Goal: Task Accomplishment & Management: Complete application form

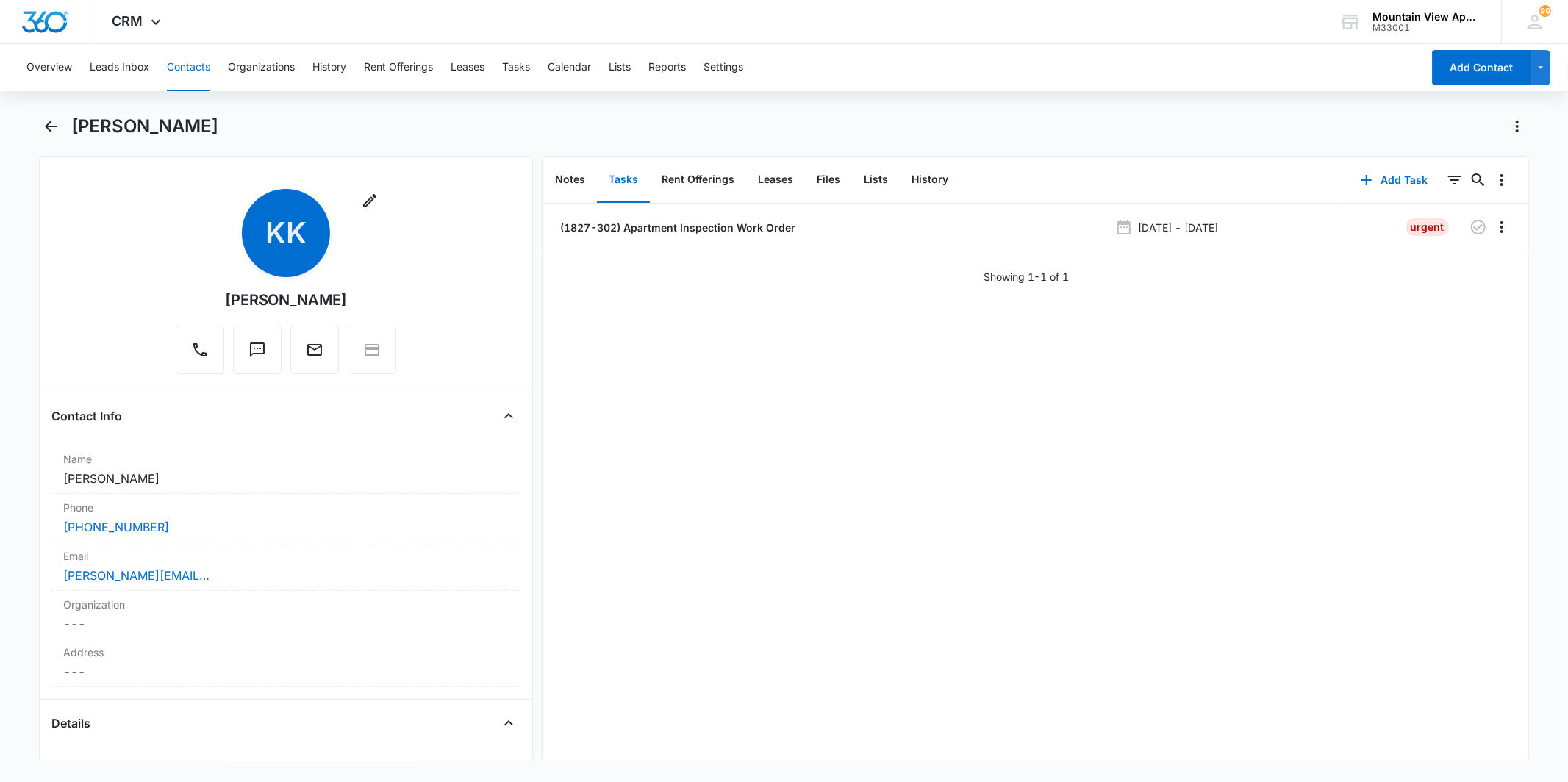
drag, startPoint x: 182, startPoint y: 83, endPoint x: 190, endPoint y: 91, distance: 11.3
click at [189, 90] on button "Contacts" at bounding box center [189, 68] width 44 height 47
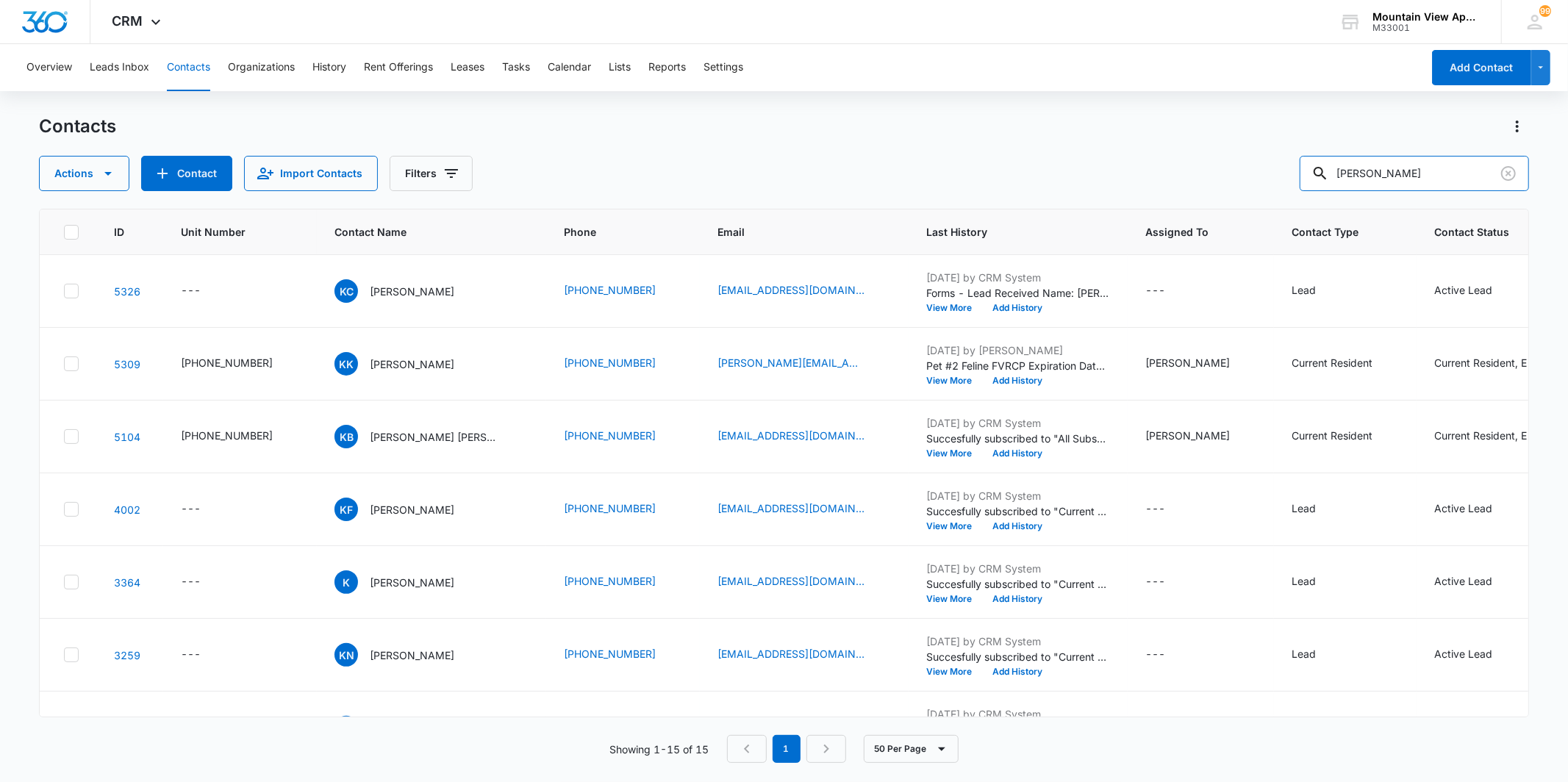
drag, startPoint x: 1417, startPoint y: 173, endPoint x: 1241, endPoint y: 171, distance: 176.0
click at [1242, 171] on div "Actions Contact Import Contacts Filters [PERSON_NAME]" at bounding box center [783, 173] width 1489 height 35
click at [526, 69] on button "Tasks" at bounding box center [516, 68] width 28 height 47
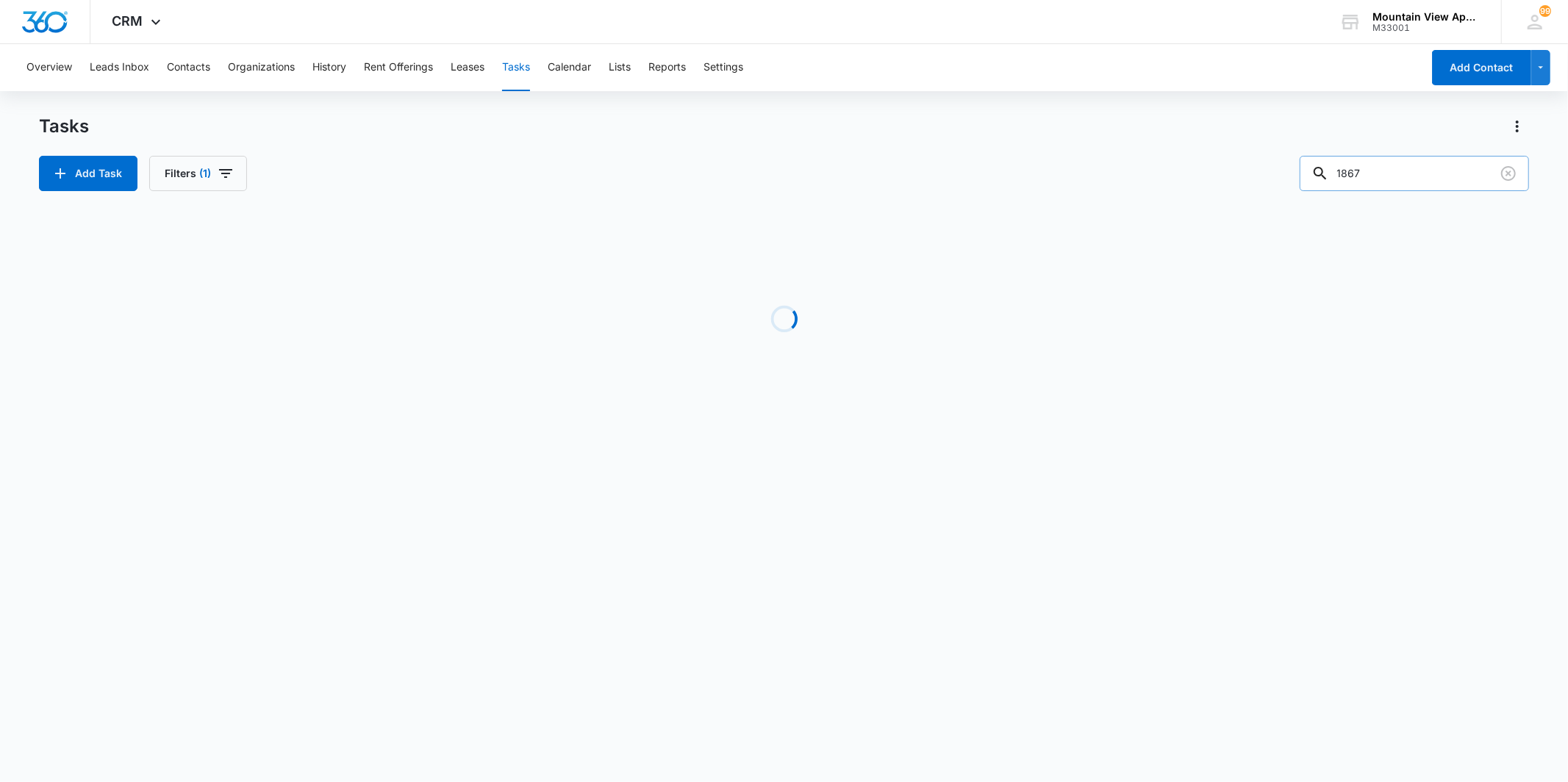
click at [1424, 174] on input "1867" at bounding box center [1414, 173] width 229 height 35
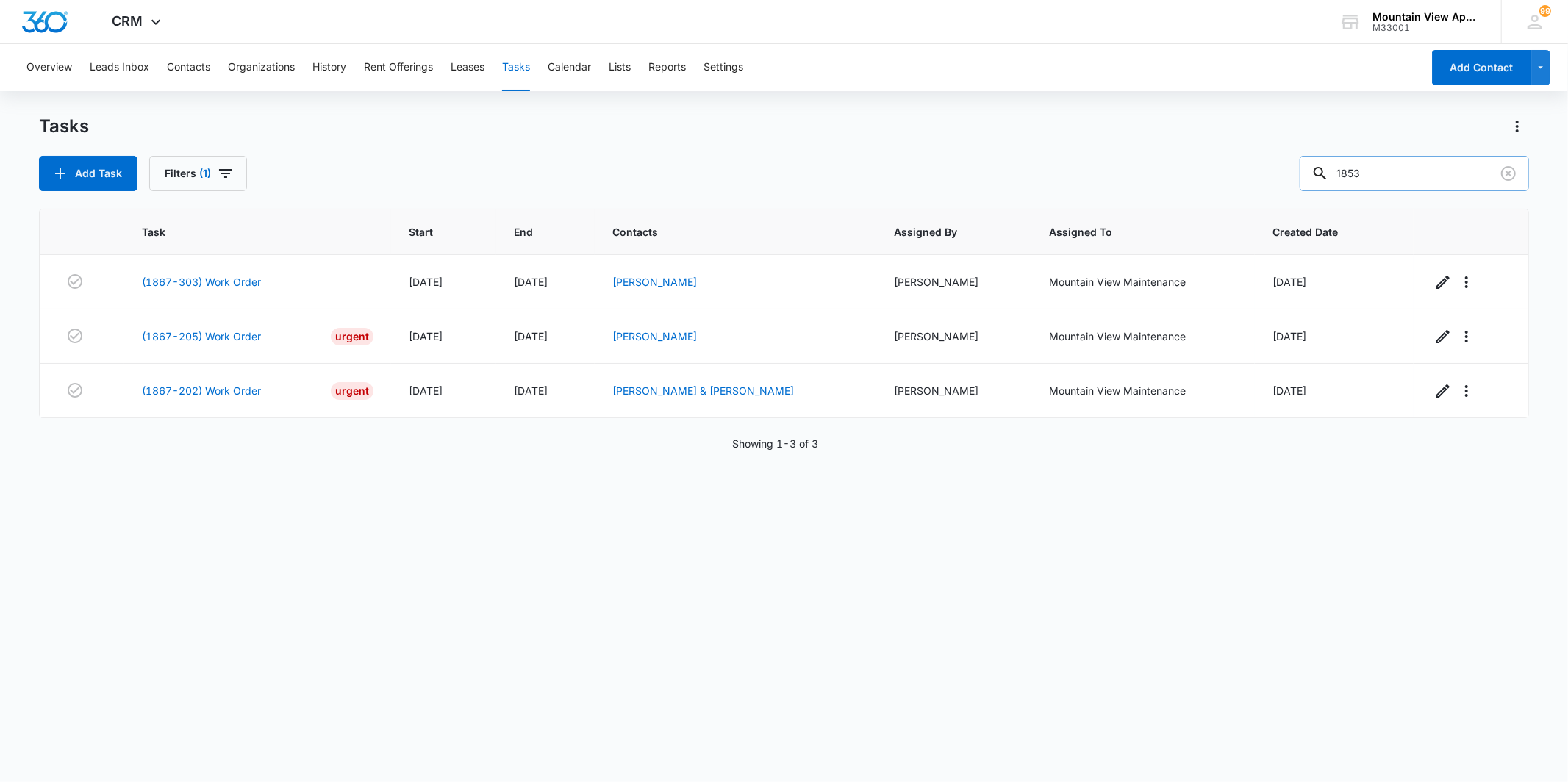
type input "1853"
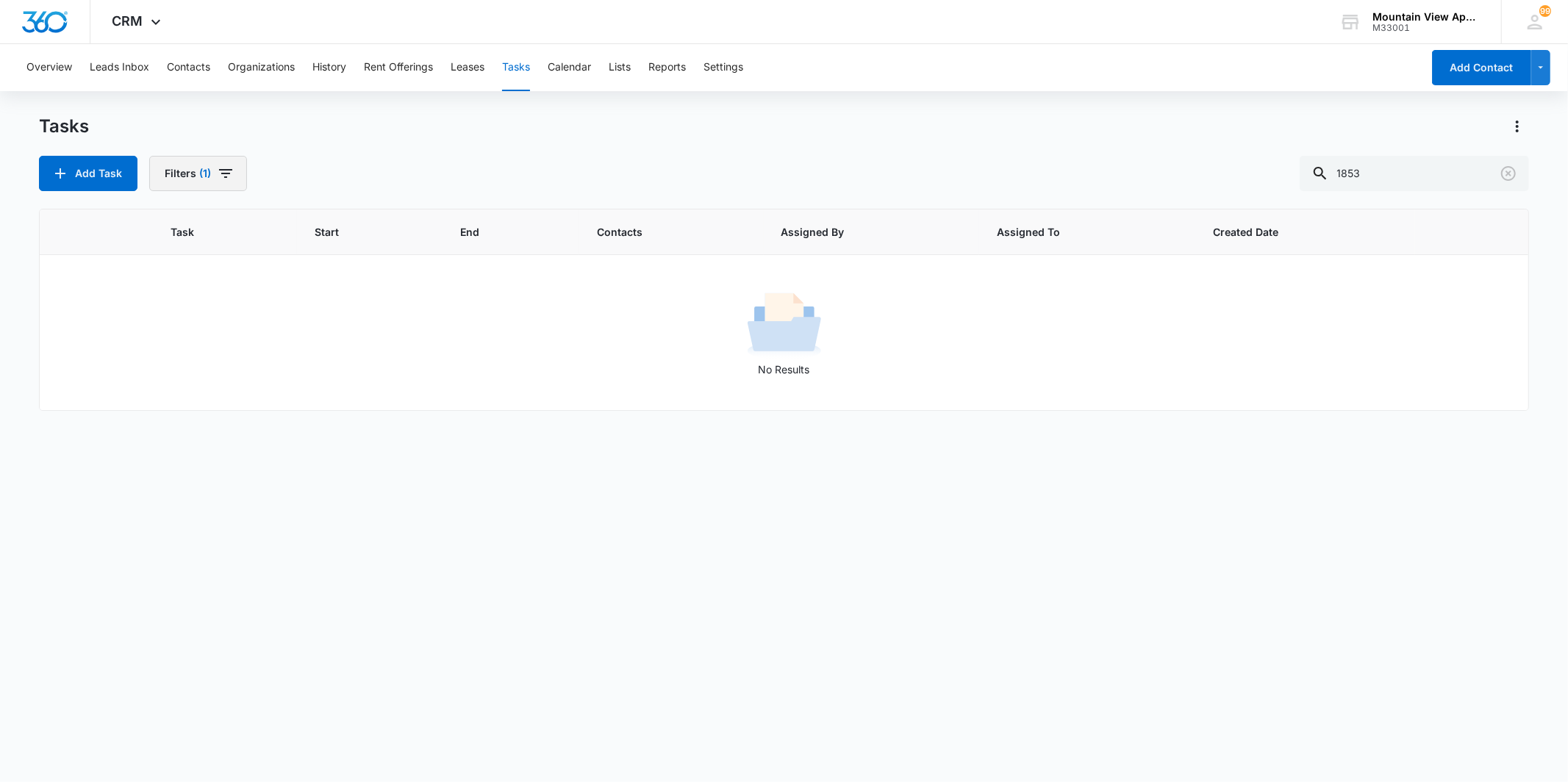
click at [231, 170] on icon "button" at bounding box center [226, 173] width 18 height 18
click at [215, 339] on div "Incomplete Complete" at bounding box center [252, 337] width 169 height 39
click at [215, 348] on label "Complete" at bounding box center [252, 350] width 169 height 15
click at [168, 349] on input "Complete" at bounding box center [167, 349] width 1 height 1
radio input "false"
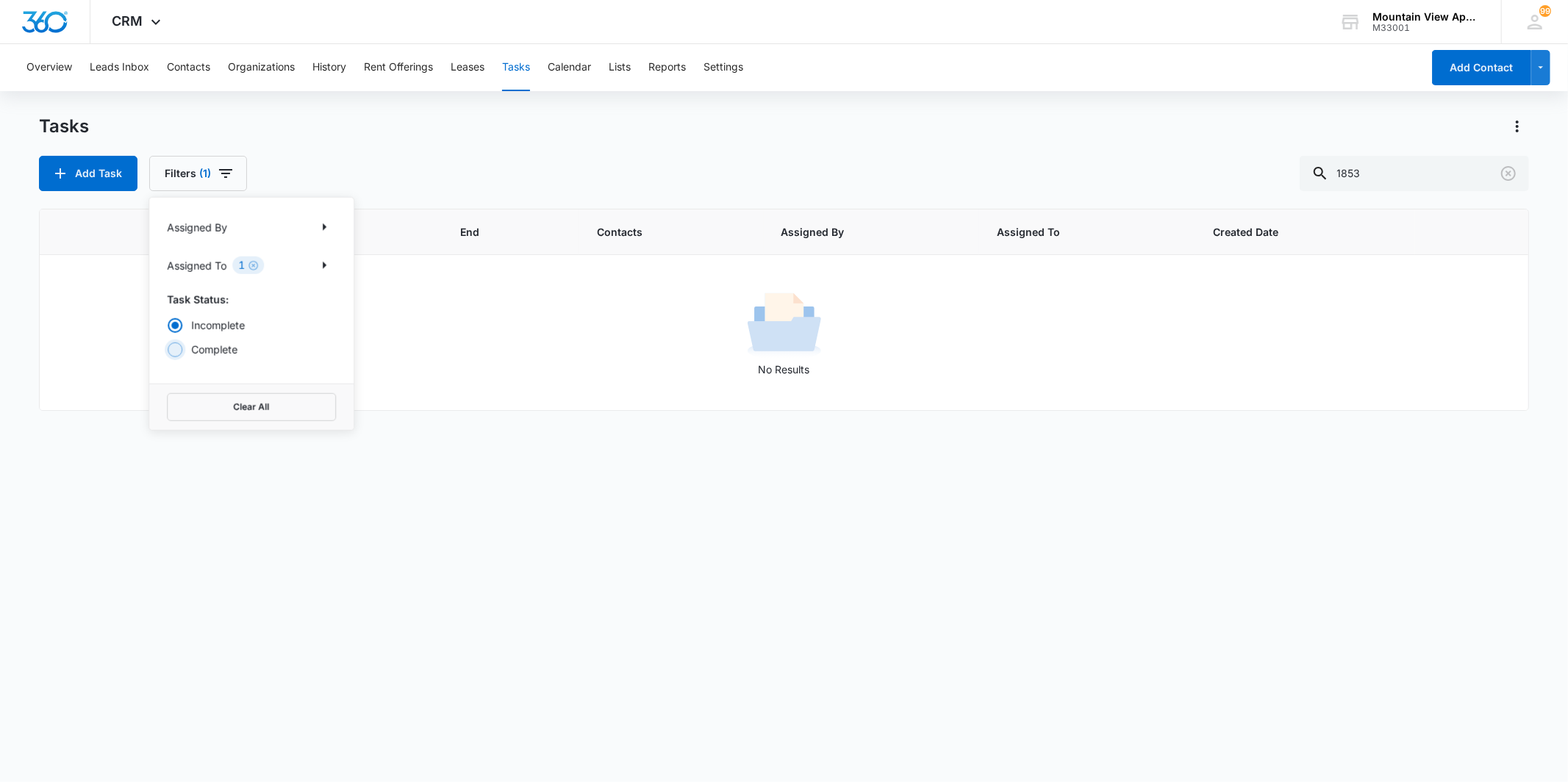
radio input "true"
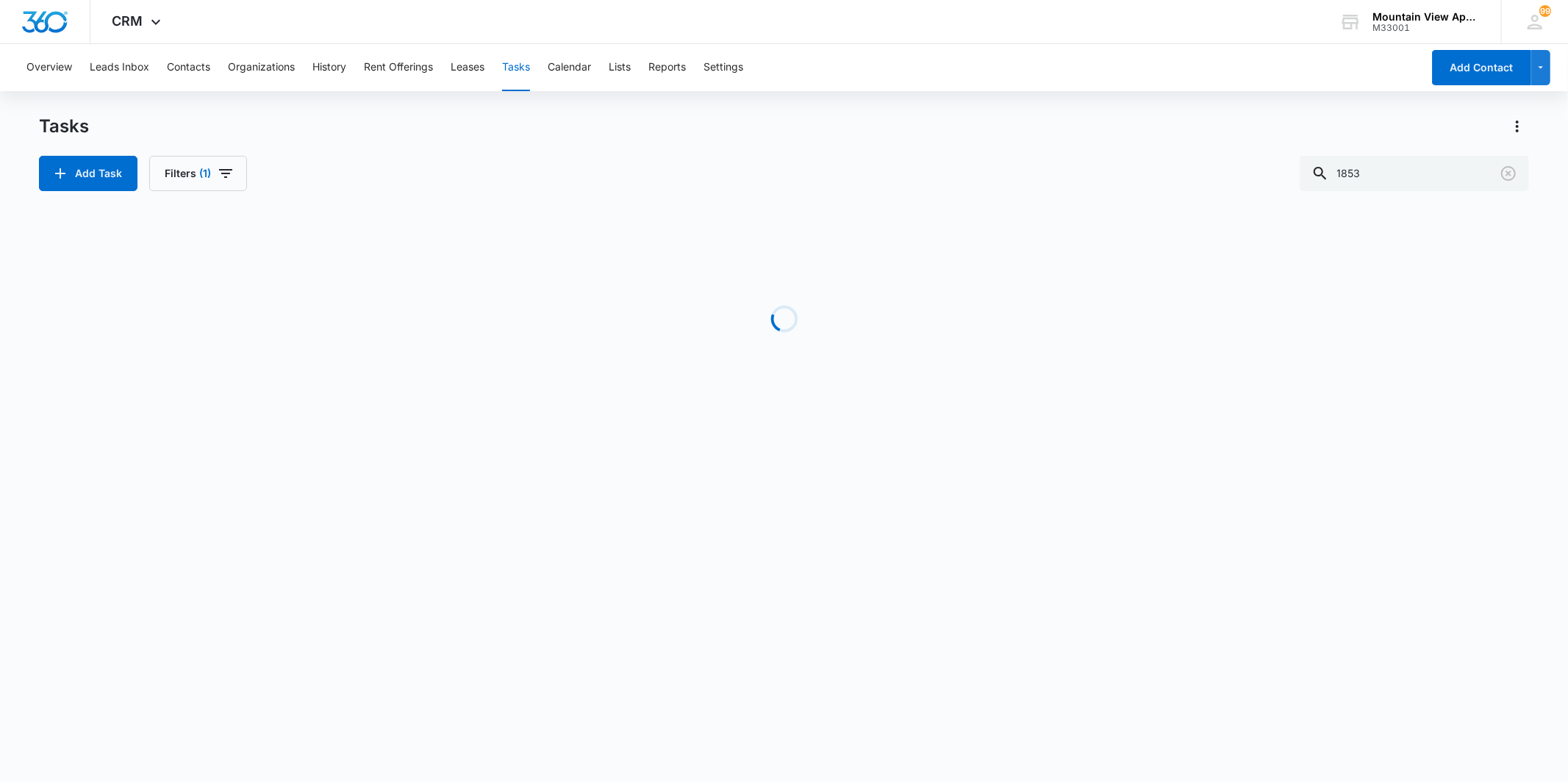
click at [388, 153] on div "Tasks Add Task Filters (1) 1853" at bounding box center [783, 153] width 1489 height 76
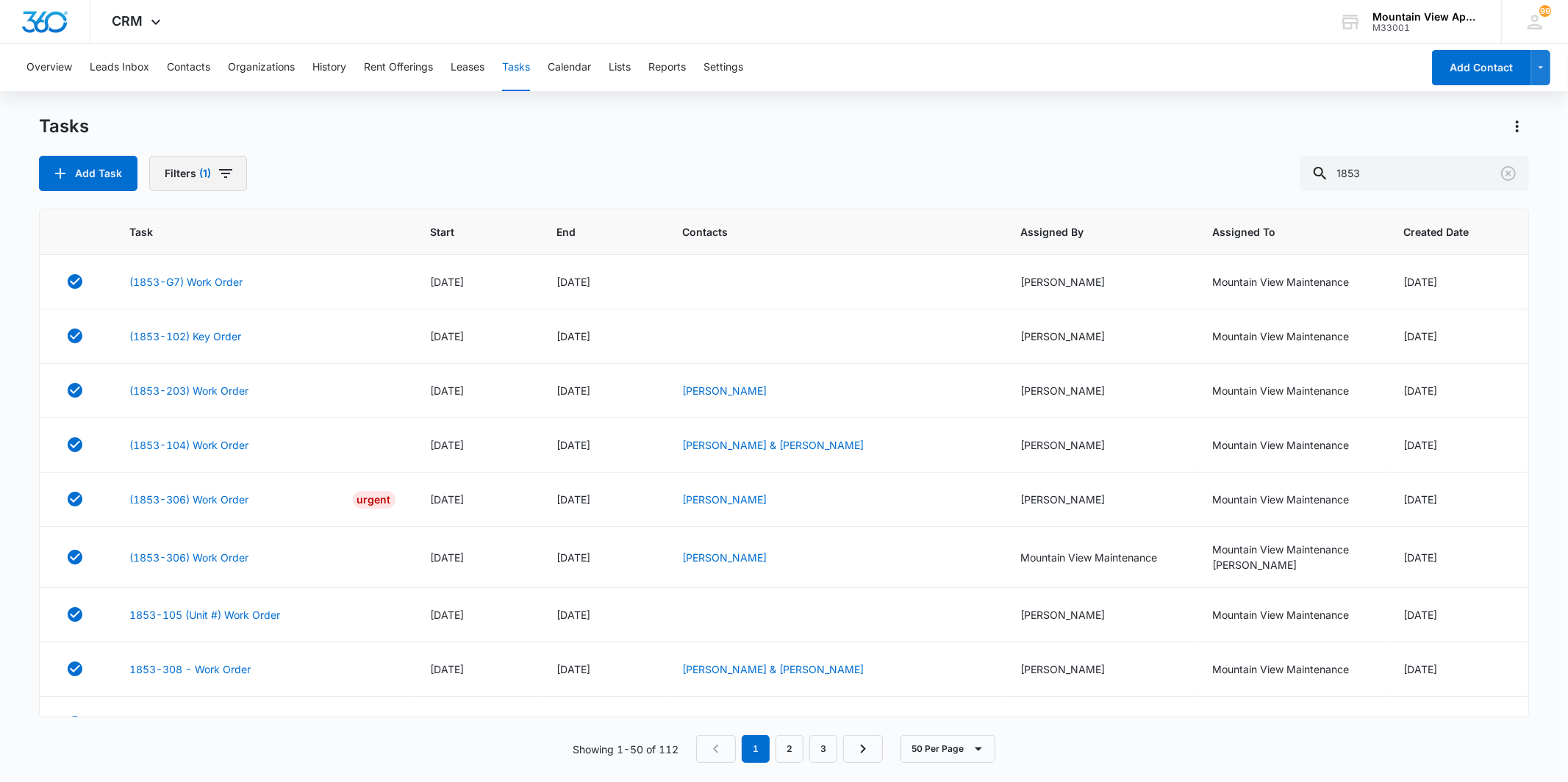
click at [192, 184] on button "Filters (1)" at bounding box center [198, 173] width 98 height 35
click at [213, 324] on label "Incomplete" at bounding box center [252, 325] width 169 height 15
click at [168, 324] on input "Incomplete" at bounding box center [167, 324] width 1 height 1
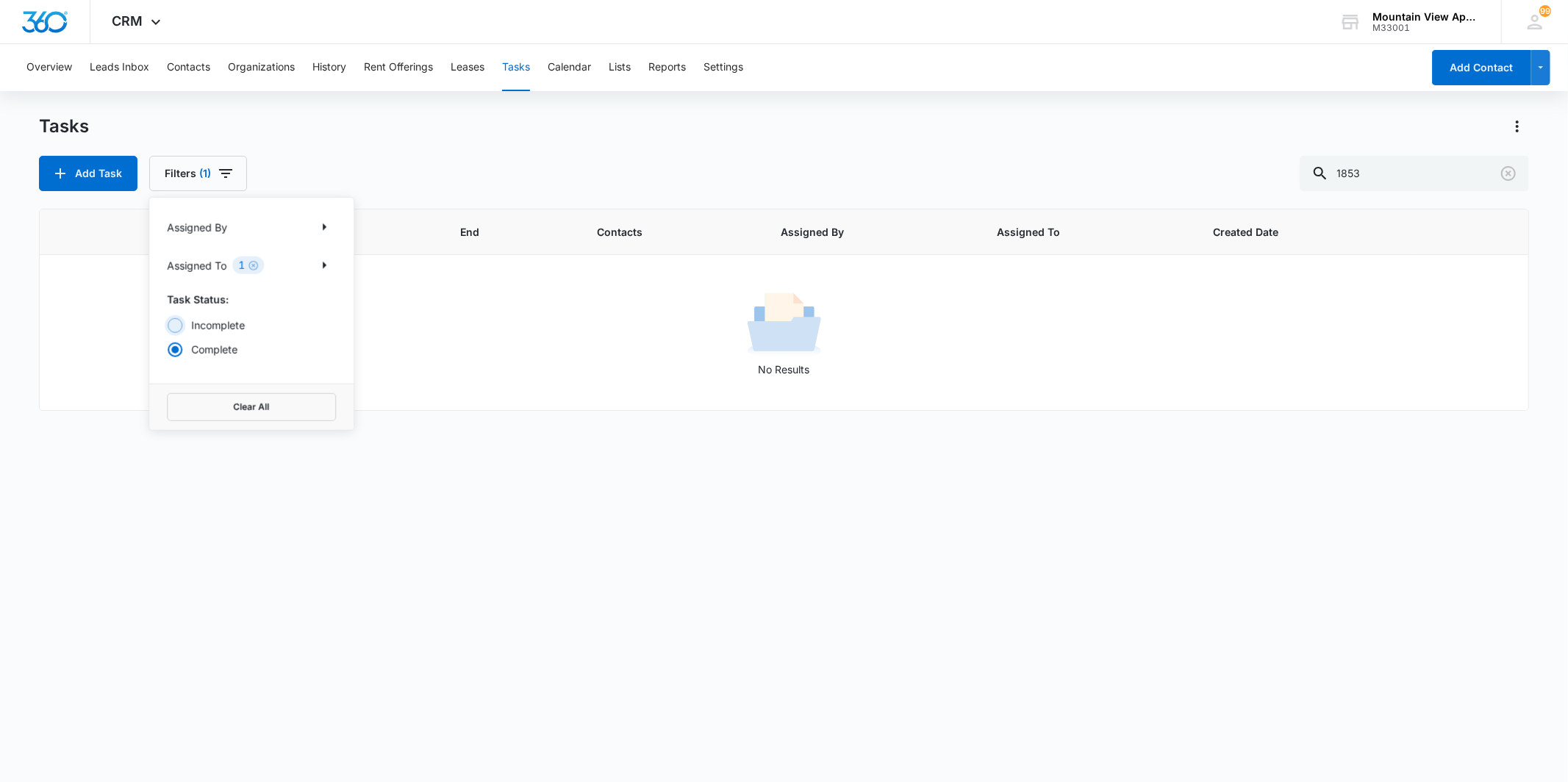
radio input "true"
click at [361, 154] on div "Tasks Add Task Filters (1) Assigned By Assigned To 1 Task Status: Incomplete Co…" at bounding box center [783, 153] width 1489 height 76
click at [88, 182] on button "Add Task" at bounding box center [87, 173] width 98 height 35
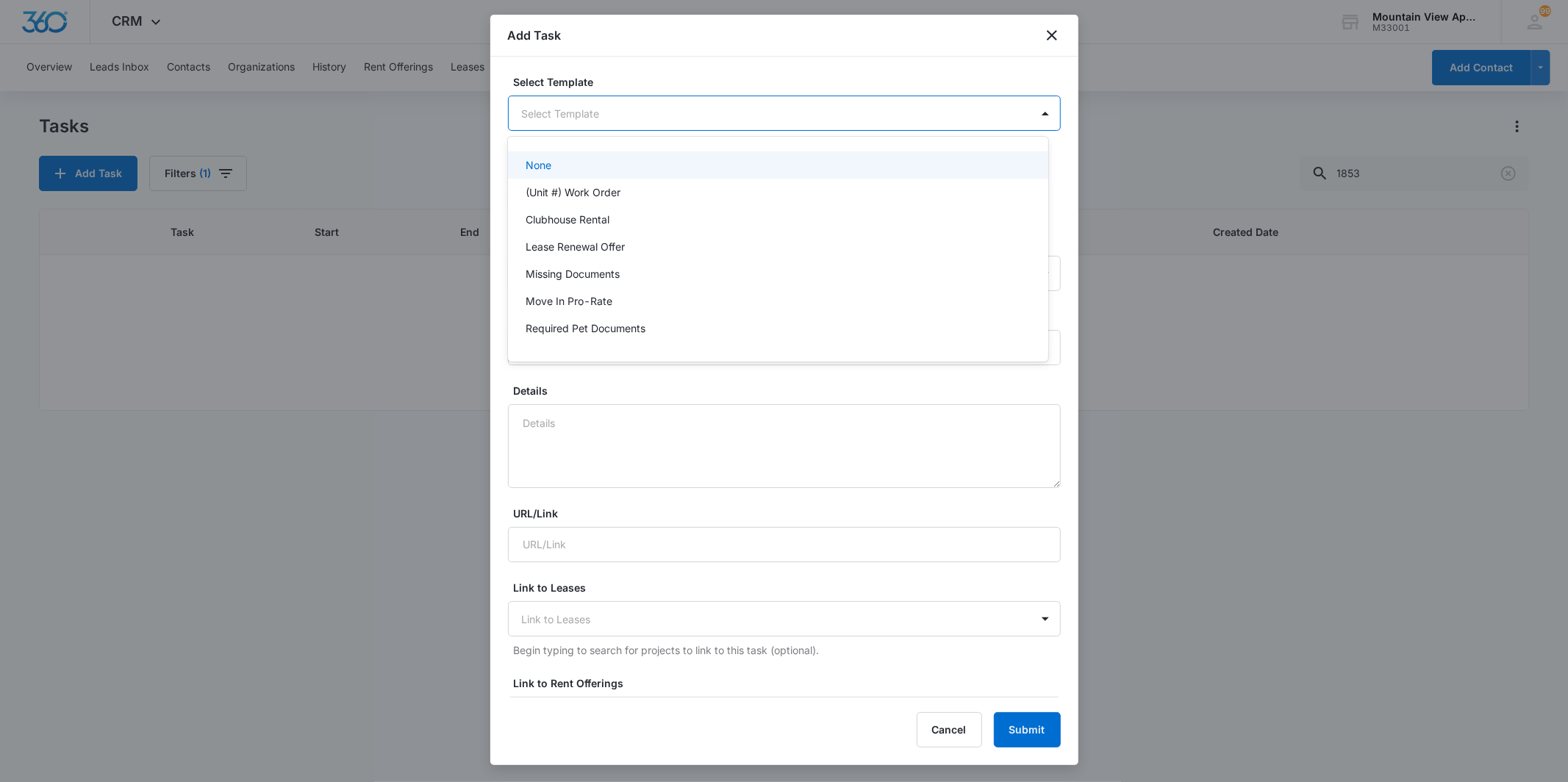
click at [767, 110] on body "CRM Apps Reputation Websites Forms CRM Email Social Content Ads Intelligence Fi…" at bounding box center [784, 391] width 1568 height 782
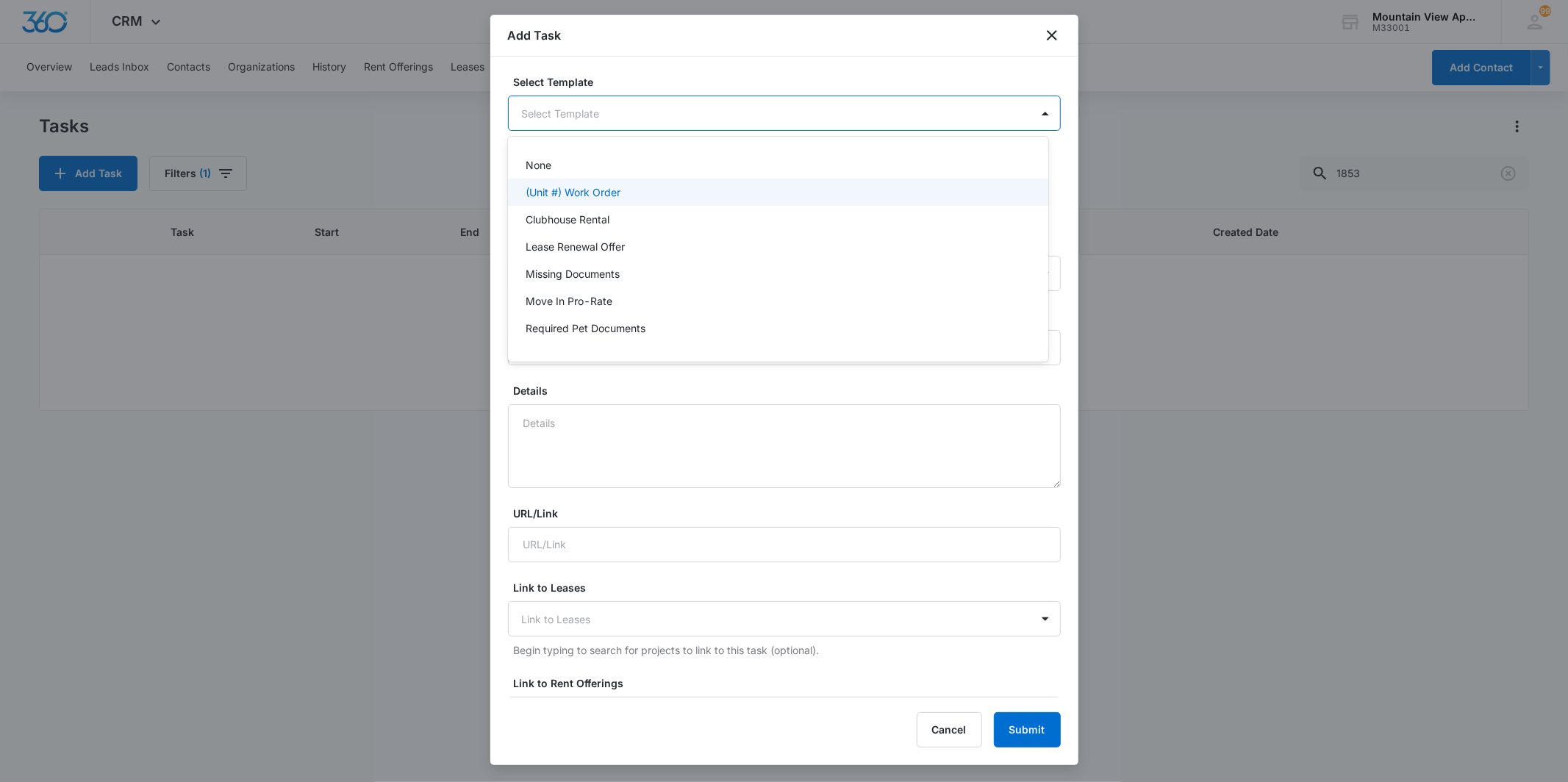
click at [766, 194] on div "(Unit #) Work Order" at bounding box center [776, 192] width 502 height 15
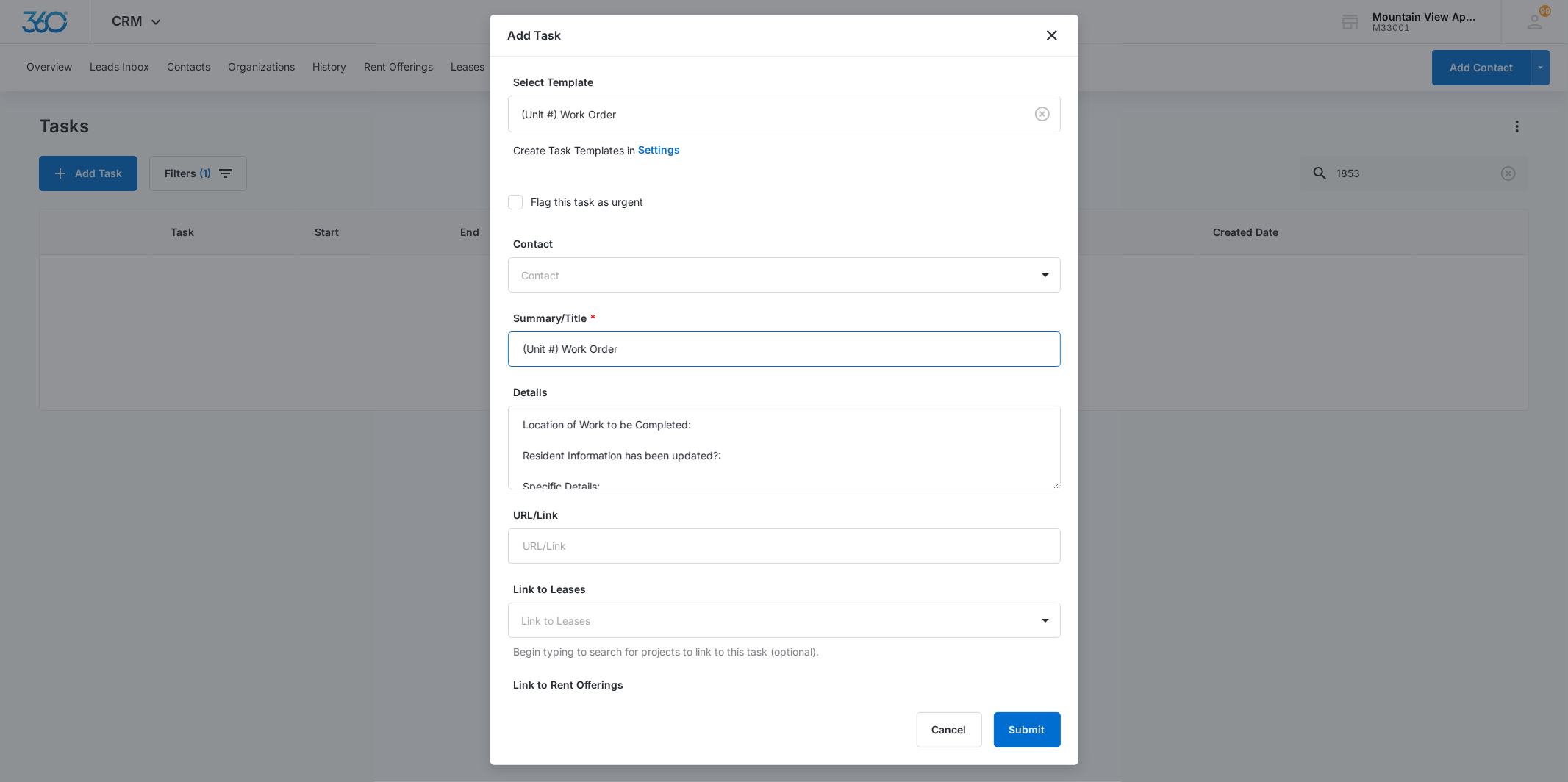
click at [551, 347] on input "(Unit #) Work Order" at bounding box center [784, 349] width 553 height 35
click at [560, 342] on input "(Unit #) Work Order" at bounding box center [784, 349] width 553 height 35
click at [553, 343] on input "(Unit #) Work Order" at bounding box center [784, 349] width 553 height 35
type input "(1853-105) Work Order"
click at [761, 426] on textarea "Location of Work to be Completed: Resident Information has been updated?: Speci…" at bounding box center [784, 448] width 553 height 84
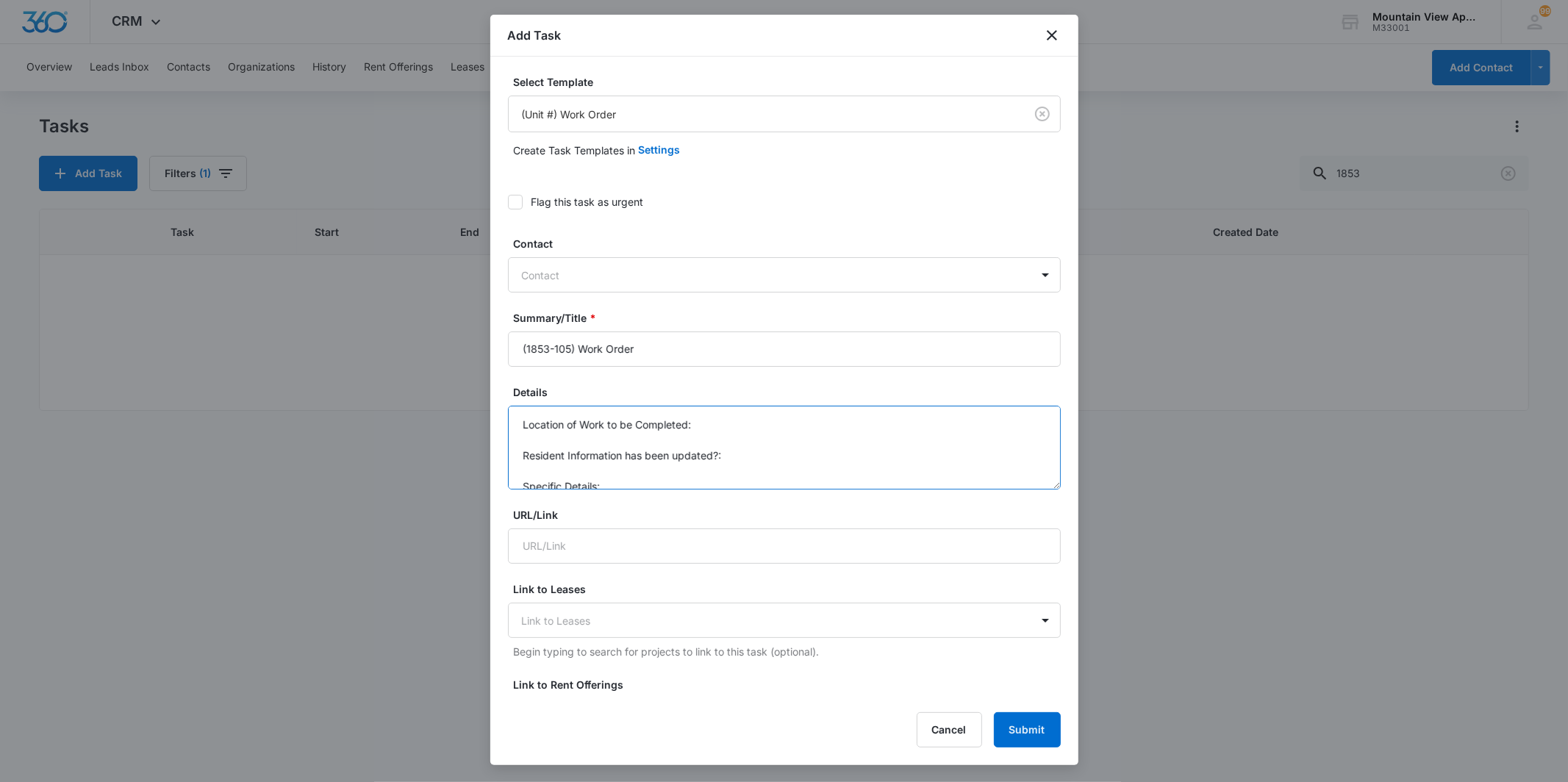
drag, startPoint x: 649, startPoint y: 478, endPoint x: 662, endPoint y: 472, distance: 14.3
click at [651, 478] on textarea "Location of Work to be Completed: Resident Information has been updated?: Speci…" at bounding box center [784, 448] width 553 height 84
click at [551, 434] on textarea "Location of Work to be Completed: Resident Information has been updated?: Speci…" at bounding box center [784, 448] width 553 height 84
click at [745, 445] on textarea "Location of Work to be Completed: Resident Information has been updated?: Speci…" at bounding box center [784, 448] width 553 height 84
drag, startPoint x: 681, startPoint y: 465, endPoint x: 766, endPoint y: 451, distance: 86.1
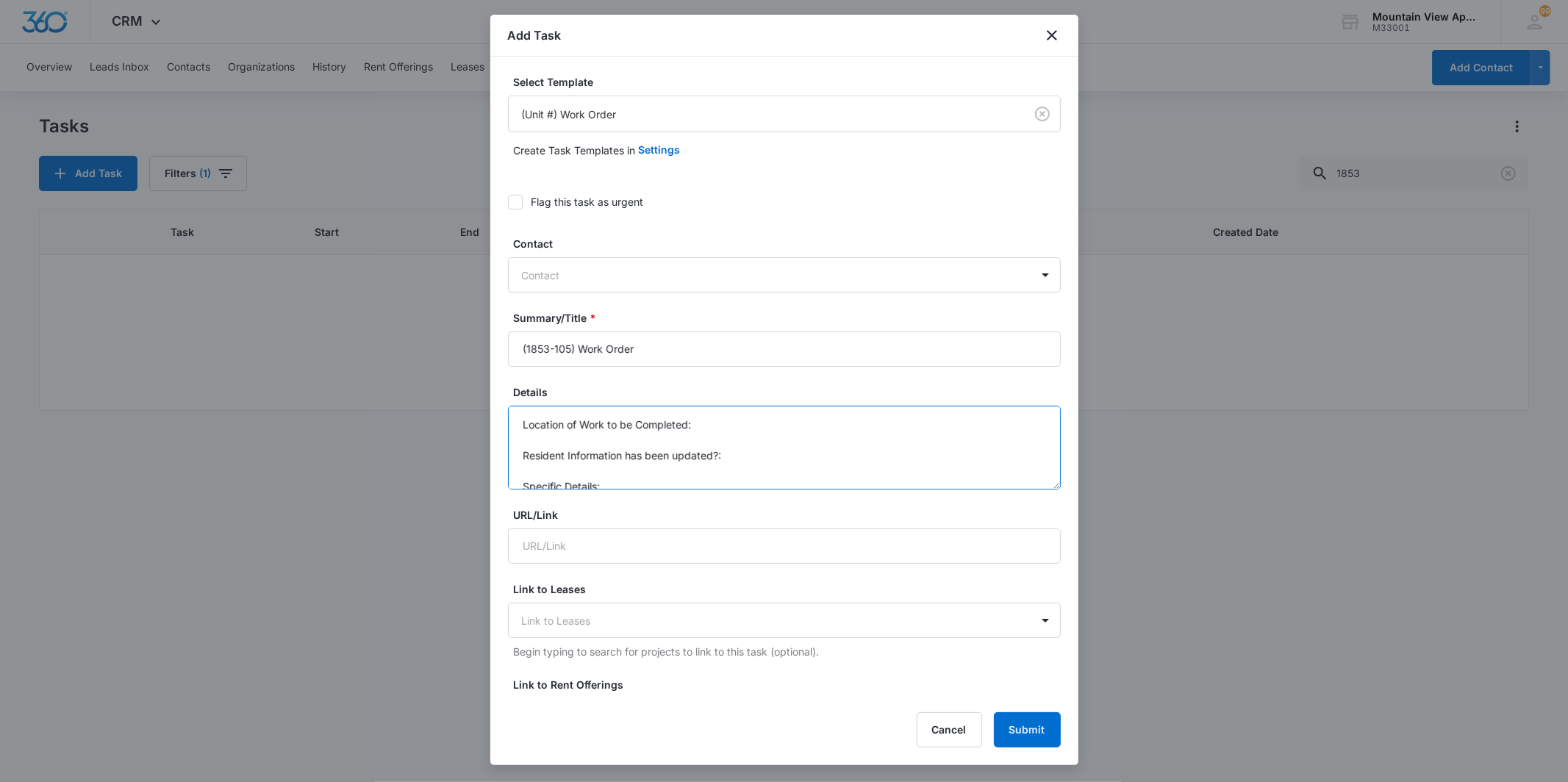
click at [683, 465] on textarea "Location of Work to be Completed: Resident Information has been updated?: Speci…" at bounding box center [784, 448] width 553 height 84
drag, startPoint x: 808, startPoint y: 441, endPoint x: 833, endPoint y: 438, distance: 25.2
click at [809, 441] on textarea "Location of Work to be Completed: Resident Information has been updated?: Speci…" at bounding box center [784, 448] width 553 height 84
click at [729, 429] on textarea "Location of Work to be Completed: Resident Information has been updated?: Speci…" at bounding box center [784, 448] width 553 height 84
click at [728, 461] on textarea "Location of Work to be Completed: Front Door Resident Information has been upda…" at bounding box center [784, 448] width 553 height 84
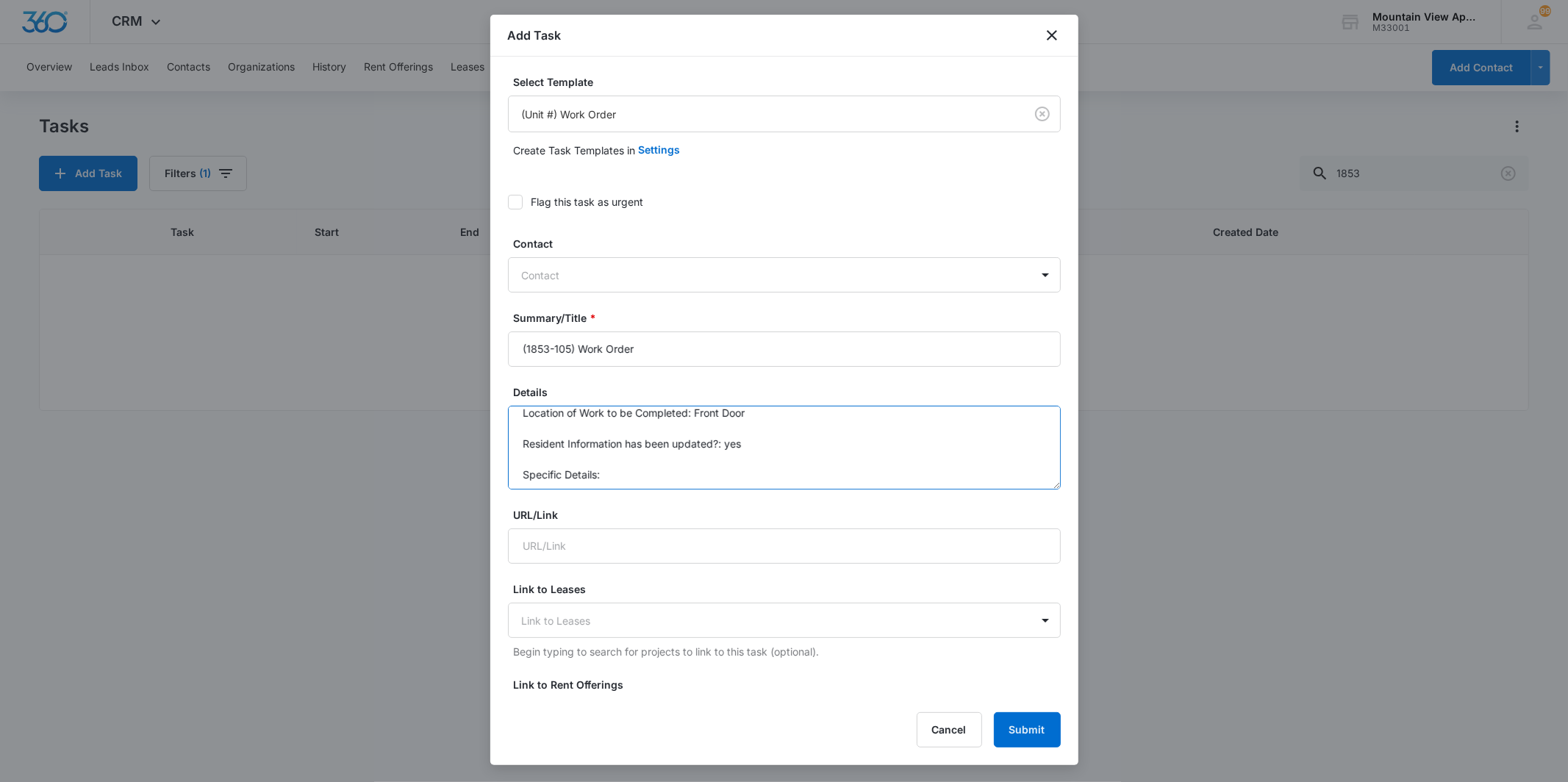
scroll to position [15, 0]
click at [640, 467] on textarea "Location of Work to be Completed: Front Door Resident Information has been upda…" at bounding box center [784, 448] width 553 height 84
click at [641, 471] on textarea "Location of Work to be Completed: Front Door Resident Information has been upda…" at bounding box center [784, 448] width 553 height 84
click at [792, 464] on textarea "Location of Work to be Completed: Front Door Resident Information has been upda…" at bounding box center [784, 448] width 553 height 84
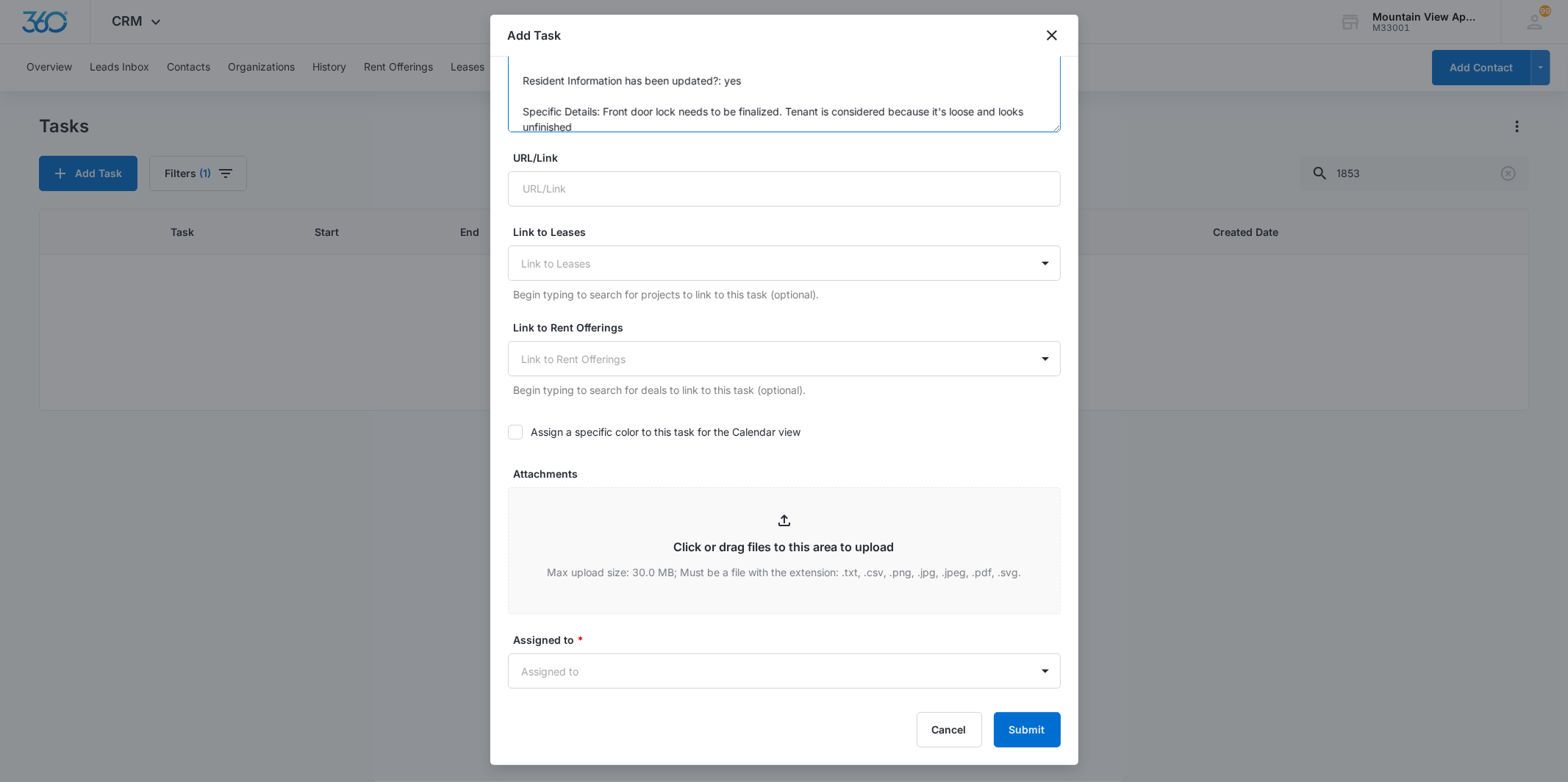
scroll to position [716, 0]
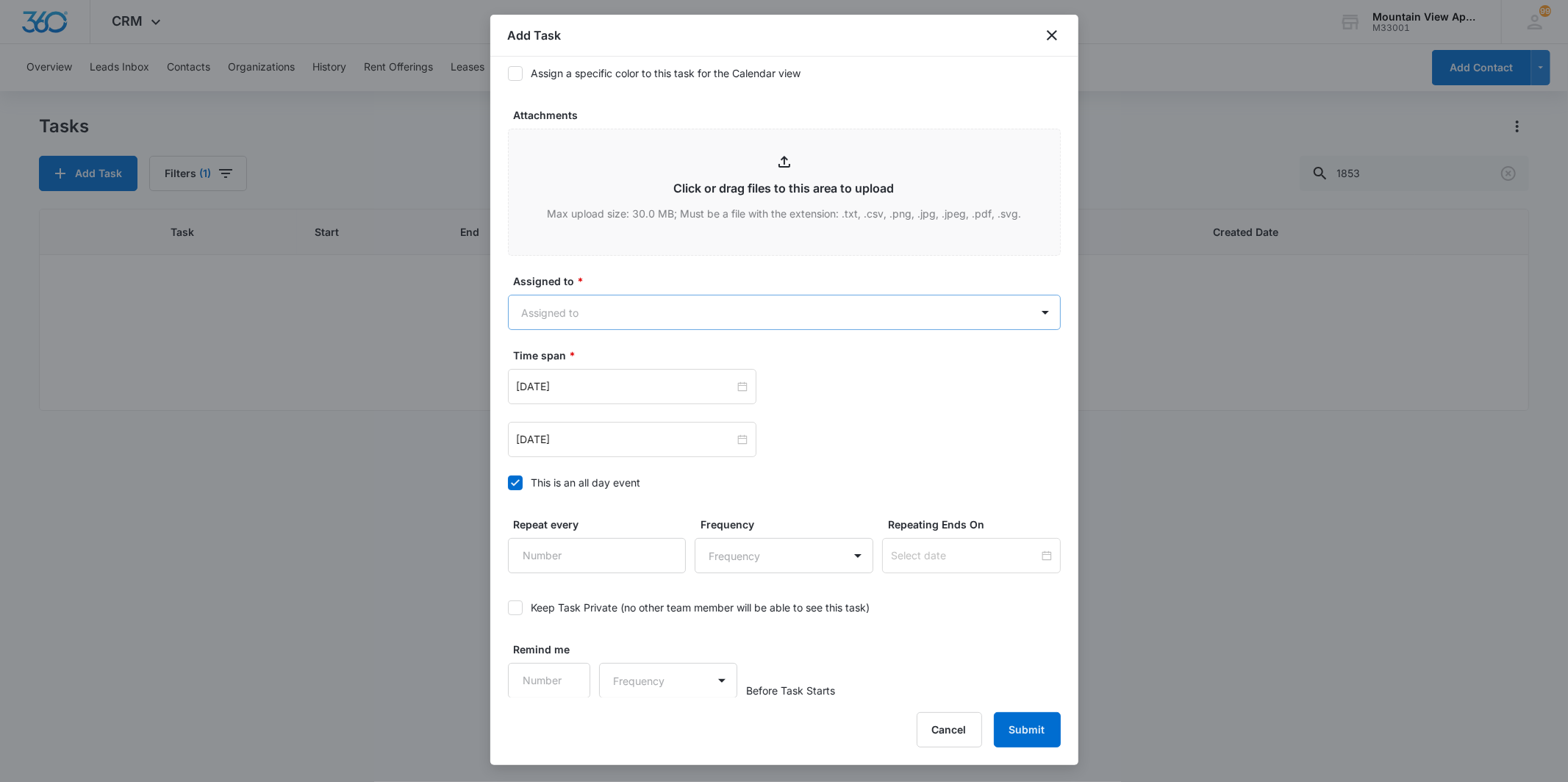
type textarea "Location of Work to be Completed: Front Door Resident Information has been upda…"
click at [745, 311] on body "CRM Apps Reputation Websites Forms CRM Email Social Content Ads Intelligence Fi…" at bounding box center [784, 391] width 1568 height 782
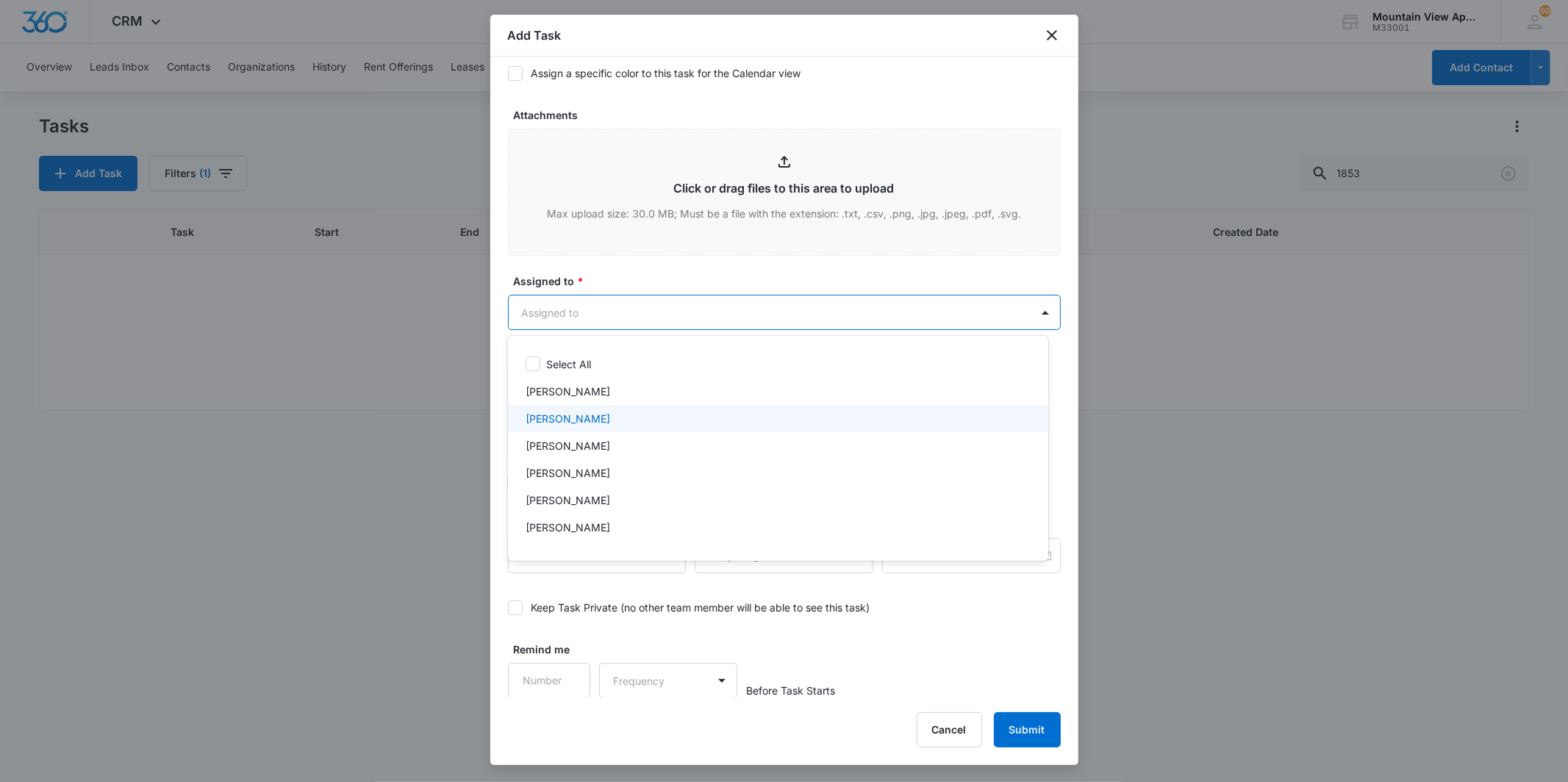
scroll to position [319, 0]
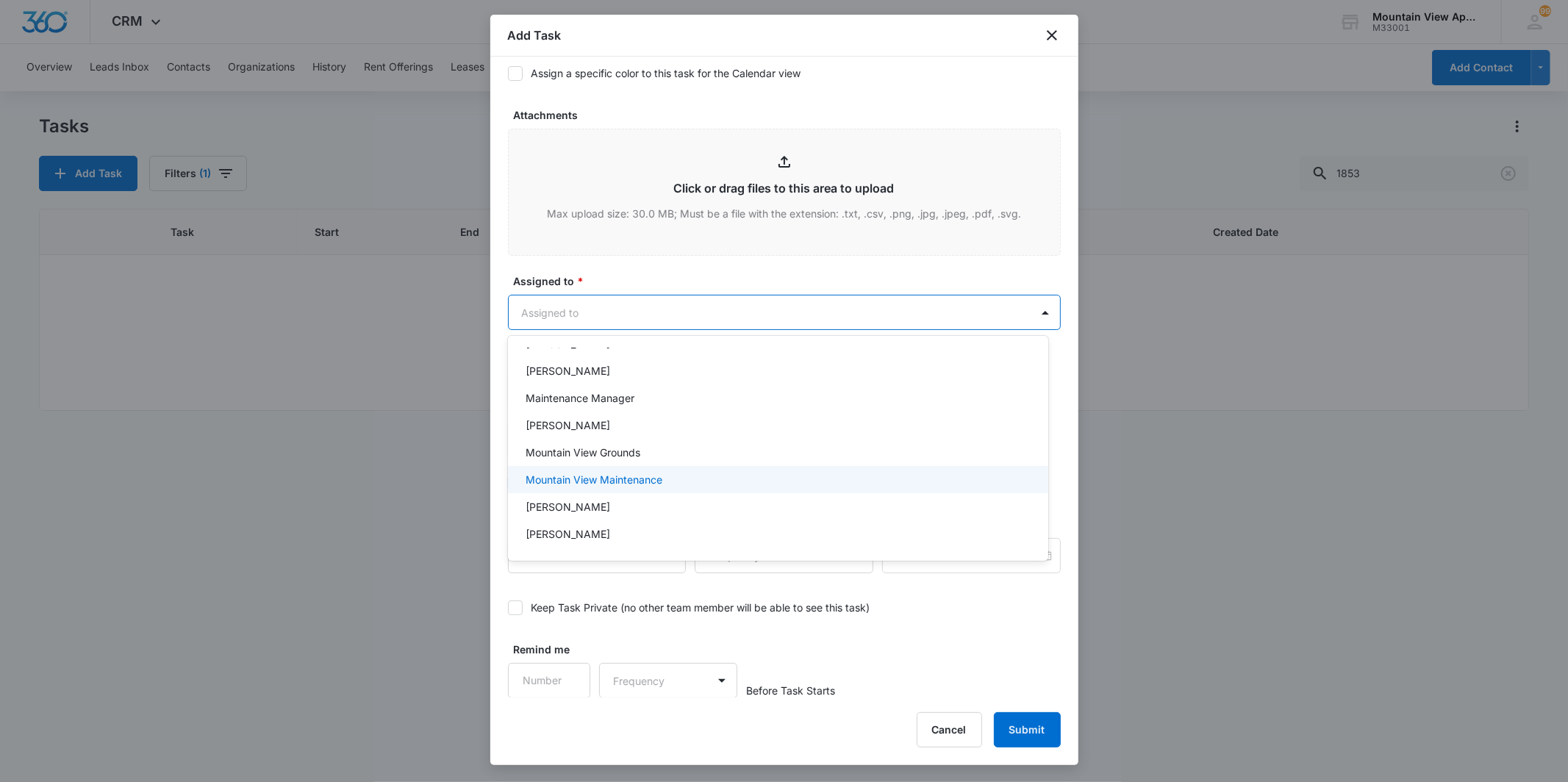
drag, startPoint x: 766, startPoint y: 489, endPoint x: 759, endPoint y: 451, distance: 38.6
click at [765, 482] on div "Mountain View Maintenance" at bounding box center [778, 479] width 540 height 27
click at [765, 307] on div at bounding box center [784, 391] width 1568 height 782
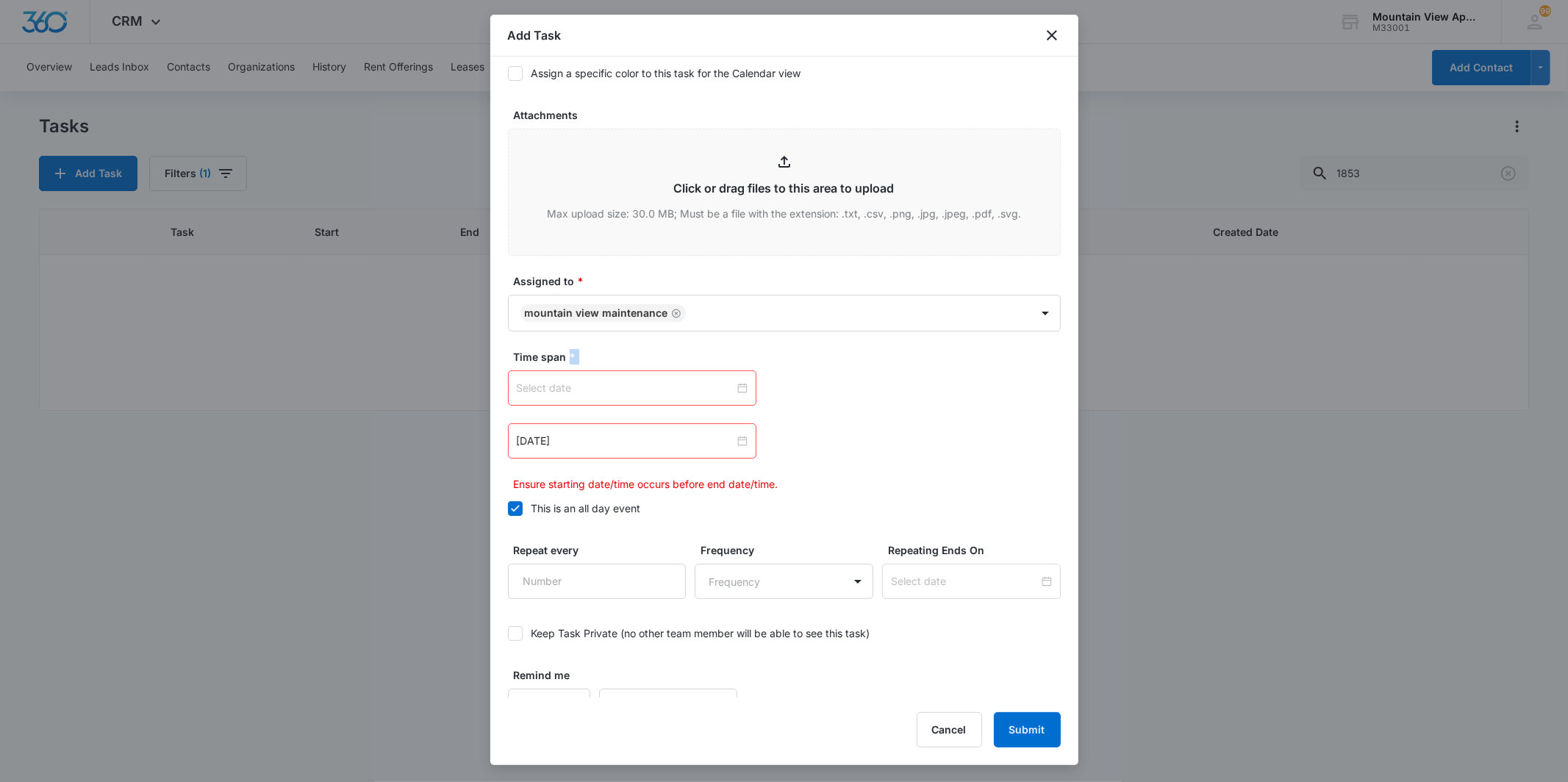
click at [740, 384] on div at bounding box center [631, 387] width 231 height 16
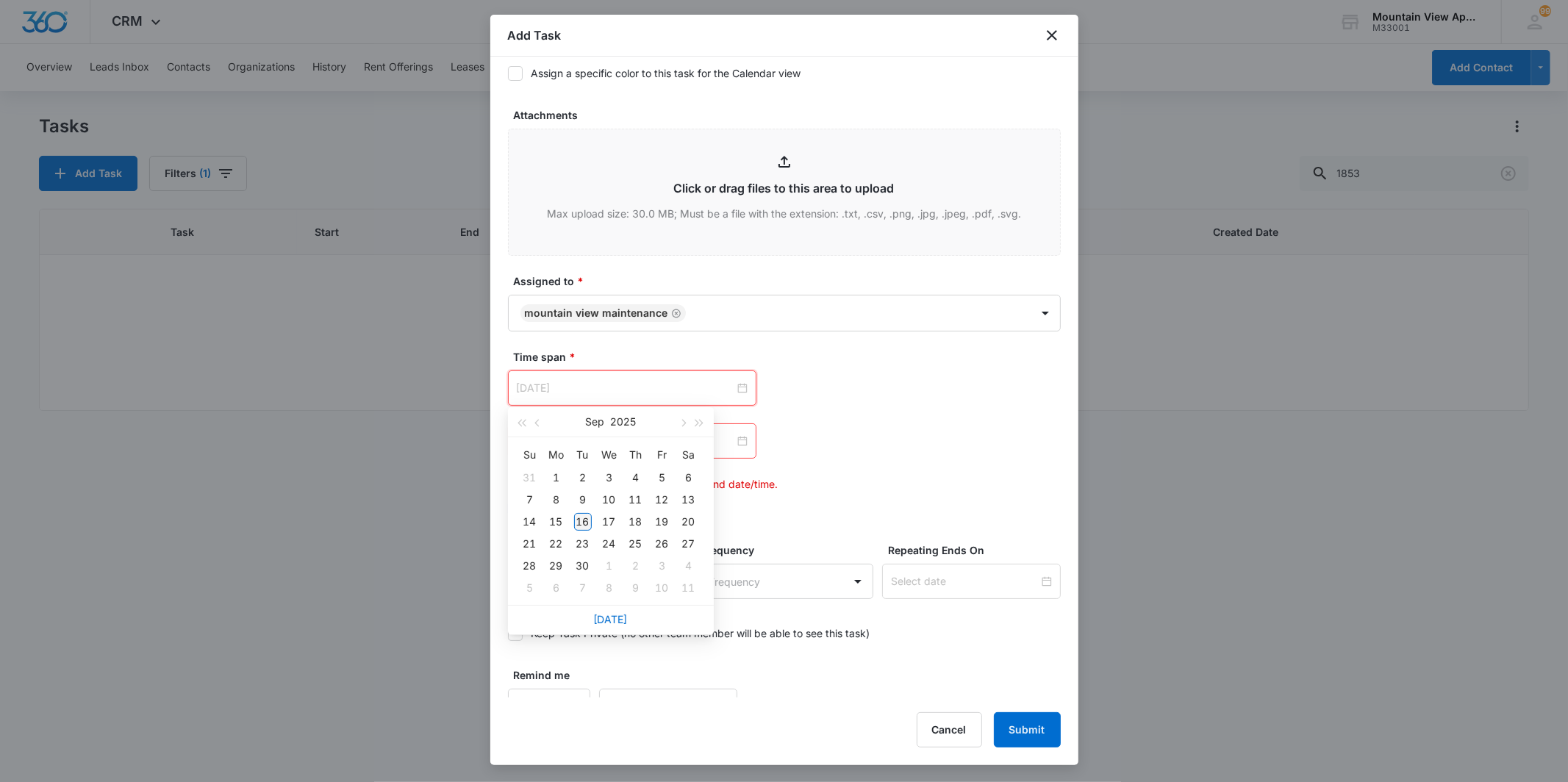
type input "[DATE]"
click at [584, 518] on div "16" at bounding box center [583, 521] width 18 height 18
click at [735, 443] on div at bounding box center [631, 440] width 231 height 16
type input "[DATE]"
click at [636, 576] on div "18" at bounding box center [636, 574] width 18 height 18
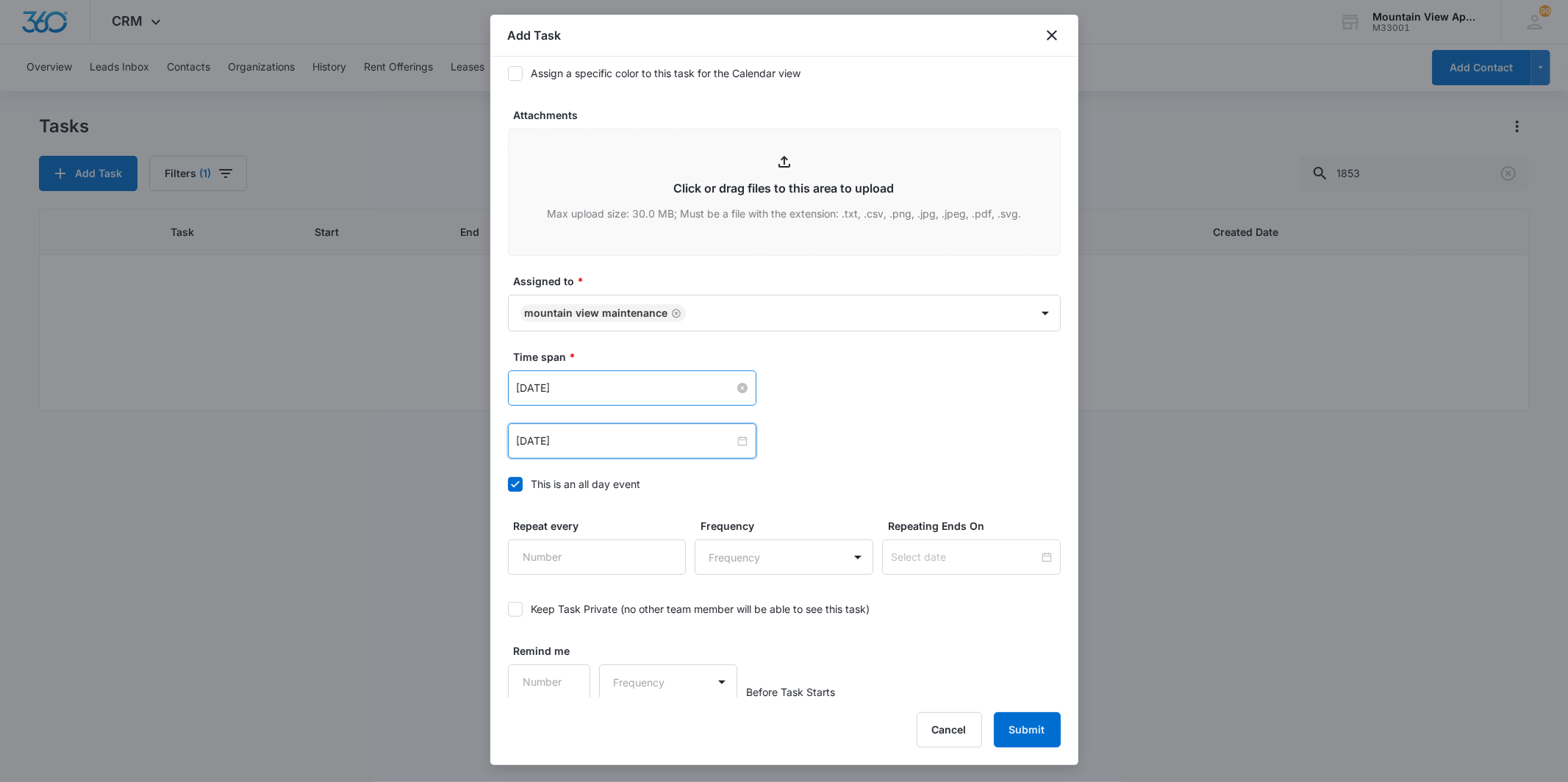
click at [938, 450] on div "[DATE] [DATE] Su Mo Tu We Th Fr Sa 31 1 2 3 4 5 6 7 8 9 10 11 12 13 14 15 16 17…" at bounding box center [784, 441] width 553 height 35
click at [1022, 736] on button "Submit" at bounding box center [1027, 729] width 67 height 35
